Goal: Book appointment/travel/reservation

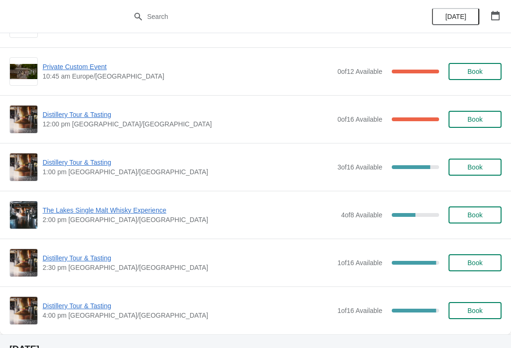
scroll to position [87, 0]
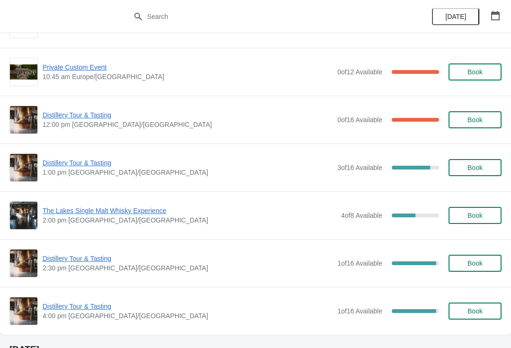
click at [76, 211] on span "The Lakes Single Malt Whisky Experience" at bounding box center [190, 210] width 294 height 9
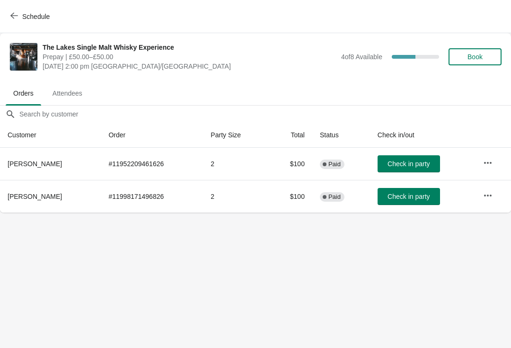
click at [13, 11] on button "Schedule" at bounding box center [31, 16] width 53 height 17
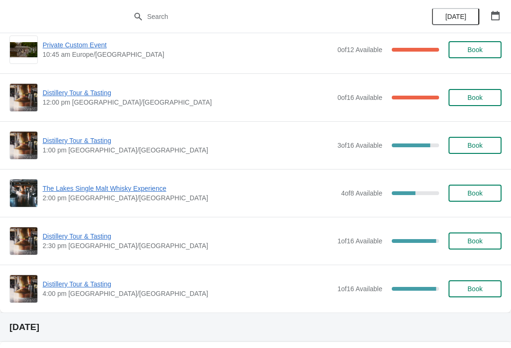
scroll to position [110, 0]
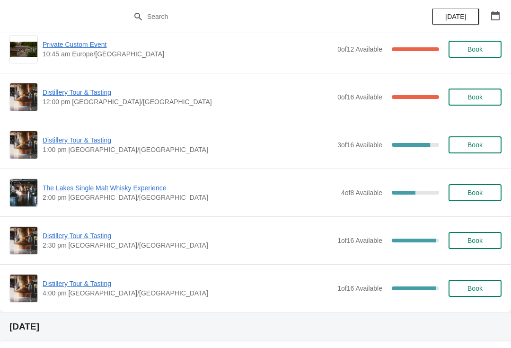
click at [72, 240] on span "Distillery Tour & Tasting" at bounding box center [188, 235] width 290 height 9
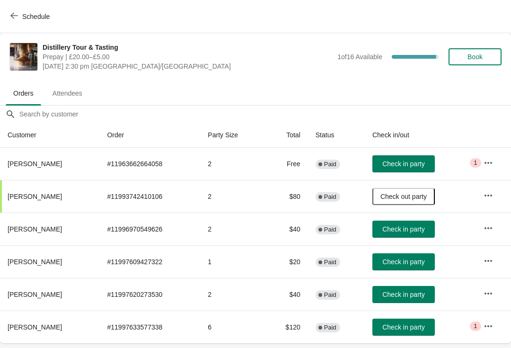
click at [8, 15] on button "Schedule" at bounding box center [31, 16] width 53 height 17
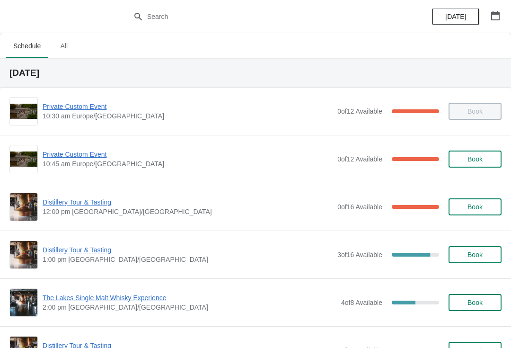
click at [92, 245] on span "Distillery Tour & Tasting" at bounding box center [188, 249] width 290 height 9
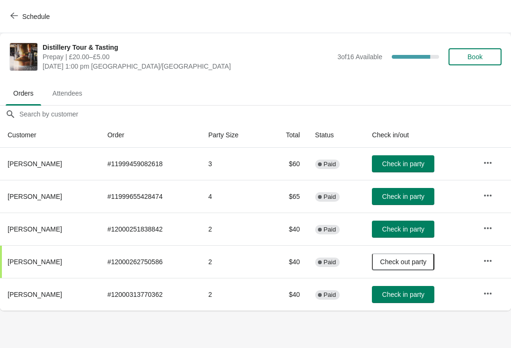
click at [18, 14] on span "Schedule" at bounding box center [30, 16] width 37 height 9
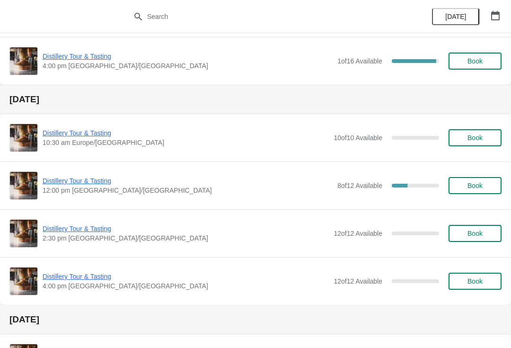
scroll to position [340, 0]
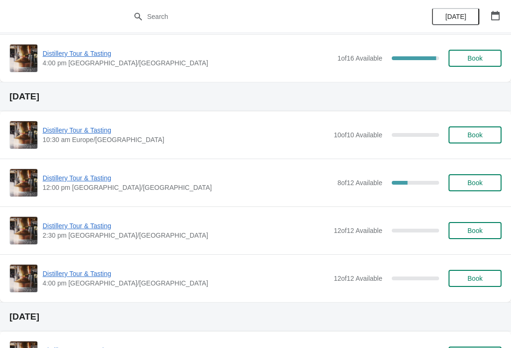
click at [88, 177] on span "Distillery Tour & Tasting" at bounding box center [188, 177] width 290 height 9
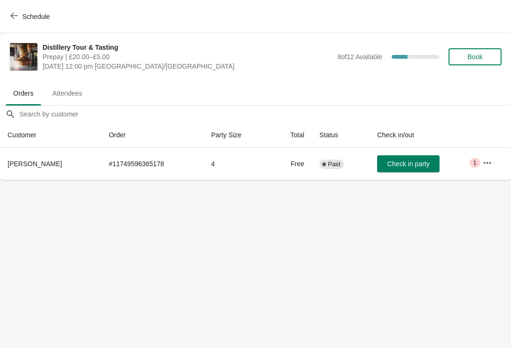
click at [477, 56] on span "Book" at bounding box center [475, 57] width 15 height 8
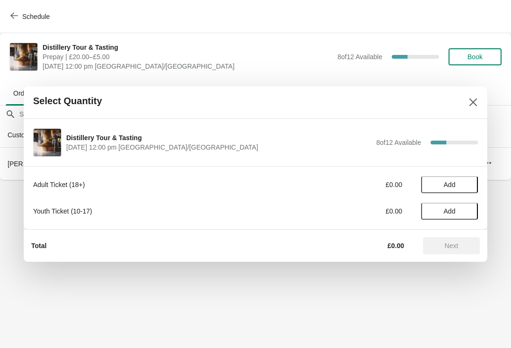
click at [467, 177] on button "Add" at bounding box center [449, 184] width 57 height 17
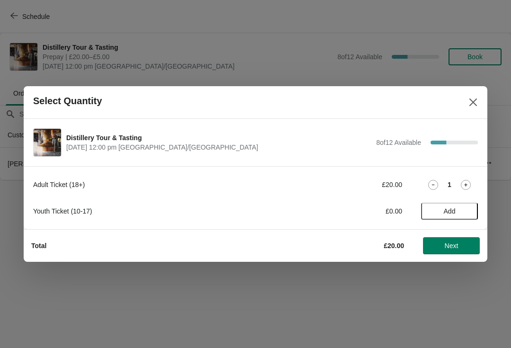
click at [464, 182] on icon at bounding box center [466, 185] width 10 height 10
click at [456, 211] on span "Add" at bounding box center [450, 211] width 12 height 8
click at [463, 211] on icon at bounding box center [466, 211] width 10 height 10
click at [450, 243] on span "Next" at bounding box center [452, 246] width 14 height 8
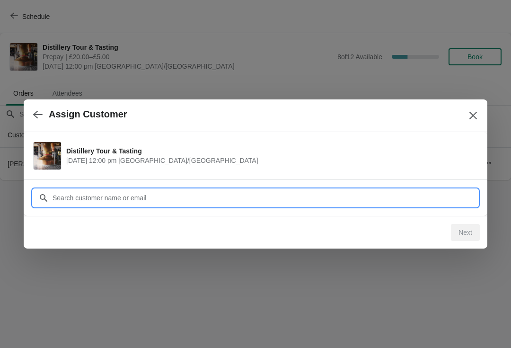
click at [161, 195] on input "Customer" at bounding box center [265, 197] width 426 height 17
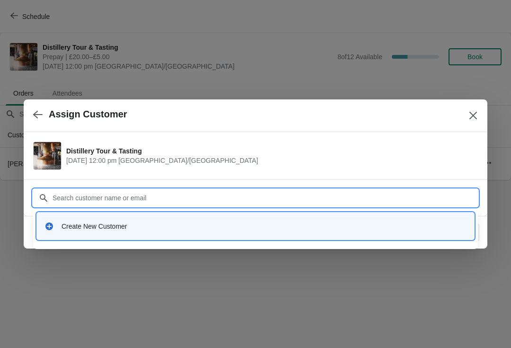
click at [106, 227] on div "Create New Customer" at bounding box center [264, 226] width 405 height 9
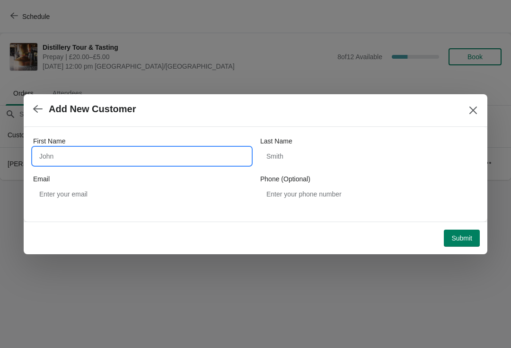
click at [56, 157] on input "First Name" at bounding box center [142, 156] width 218 height 17
type input "[PERSON_NAME]"
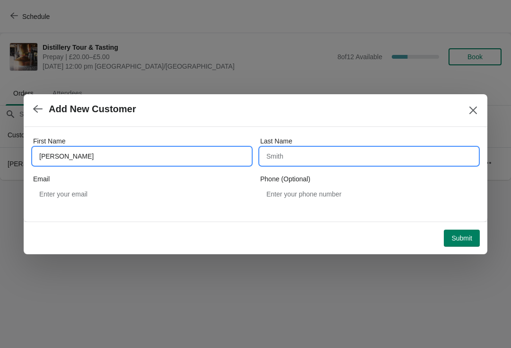
click at [274, 157] on input "Last Name" at bounding box center [369, 156] width 218 height 17
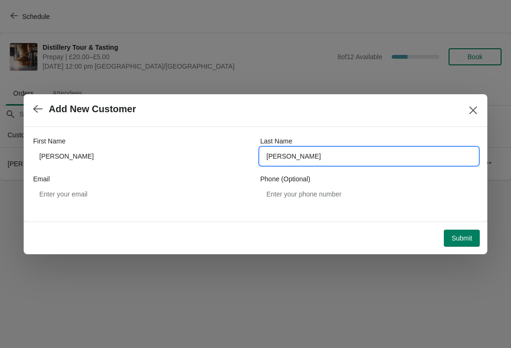
type input "[PERSON_NAME]"
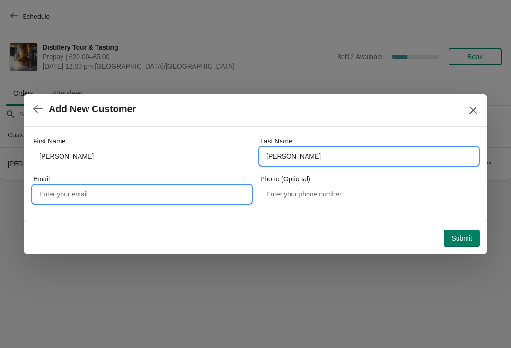
click at [112, 194] on input "Email" at bounding box center [142, 194] width 218 height 17
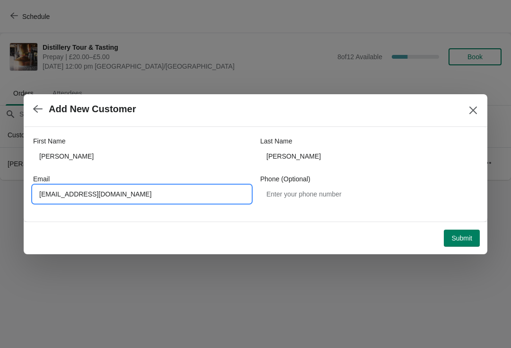
type input "[EMAIL_ADDRESS][DOMAIN_NAME]"
click at [462, 235] on span "Submit" at bounding box center [462, 238] width 21 height 8
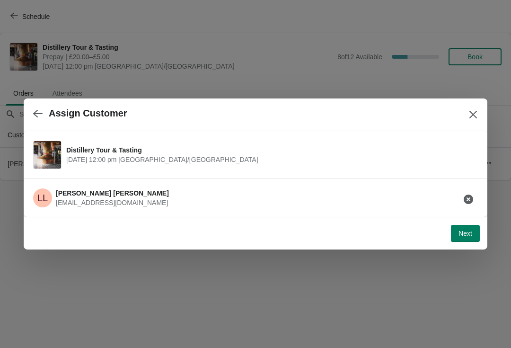
click at [467, 232] on span "Next" at bounding box center [466, 234] width 14 height 8
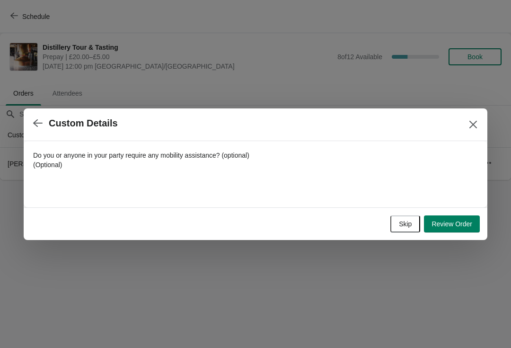
click at [462, 225] on span "Review Order" at bounding box center [452, 224] width 41 height 8
